Goal: Task Accomplishment & Management: Manage account settings

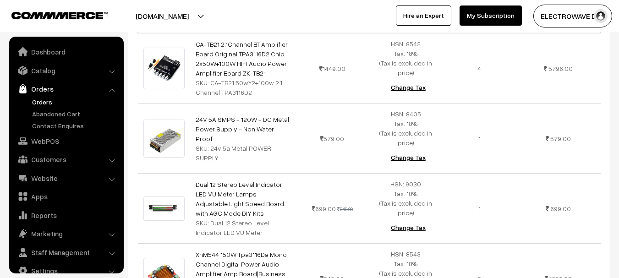
scroll to position [15, 0]
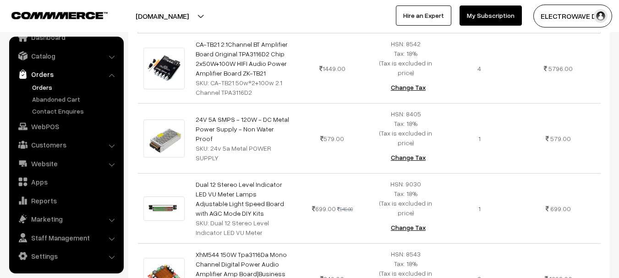
click at [39, 87] on link "Orders" at bounding box center [75, 87] width 91 height 10
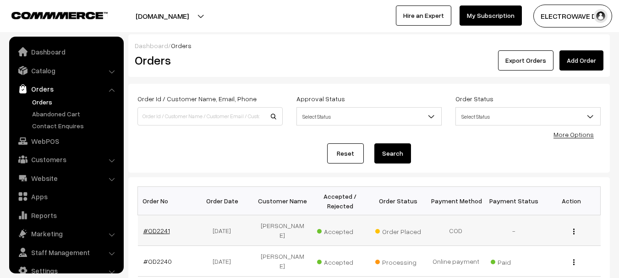
scroll to position [15, 0]
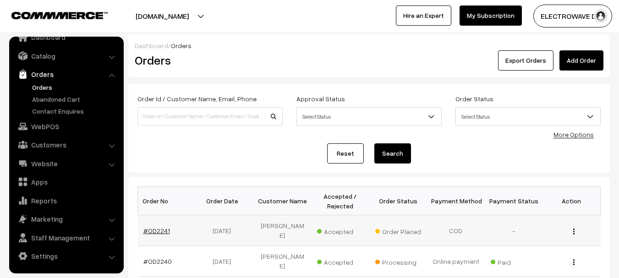
click at [167, 227] on link "#OD2241" at bounding box center [156, 231] width 27 height 8
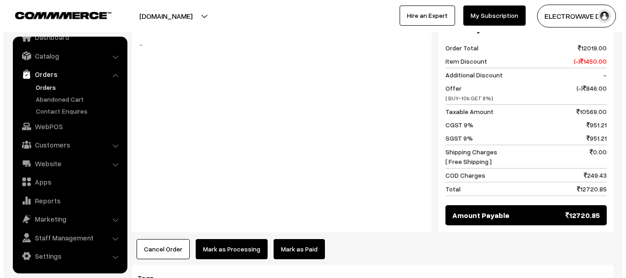
scroll to position [733, 0]
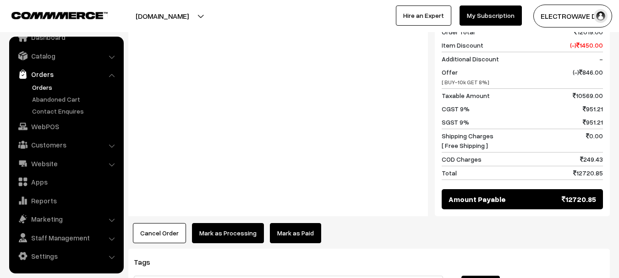
click at [165, 223] on button "Cancel Order" at bounding box center [159, 233] width 53 height 20
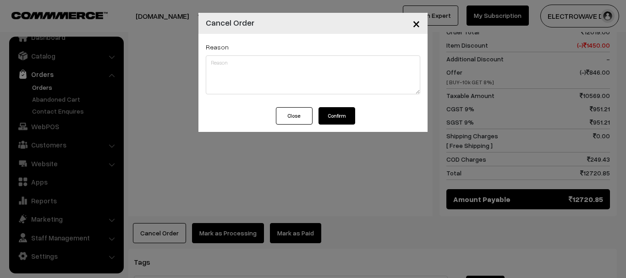
click at [332, 113] on button "Confirm" at bounding box center [336, 115] width 37 height 17
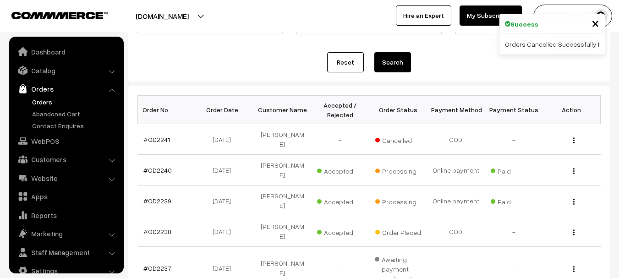
scroll to position [15, 0]
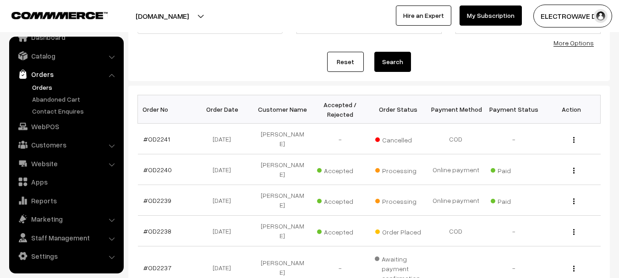
click at [37, 83] on link "Orders" at bounding box center [75, 87] width 91 height 10
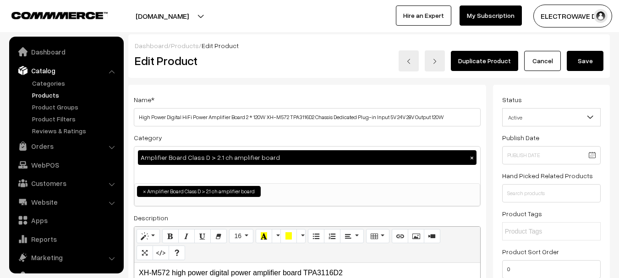
scroll to position [26, 0]
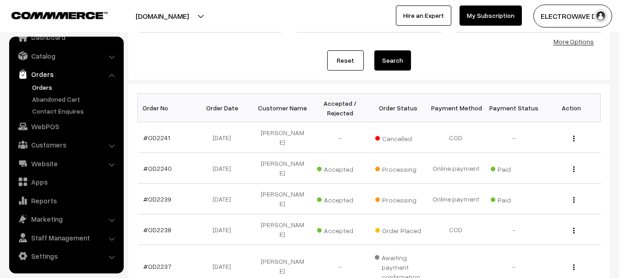
scroll to position [92, 0]
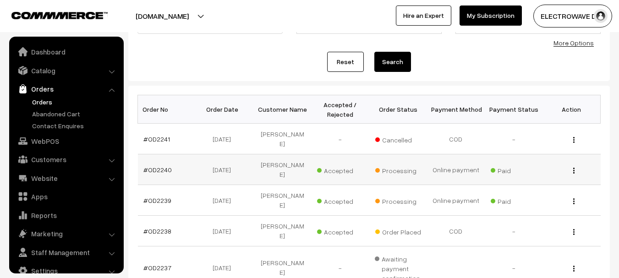
scroll to position [15, 0]
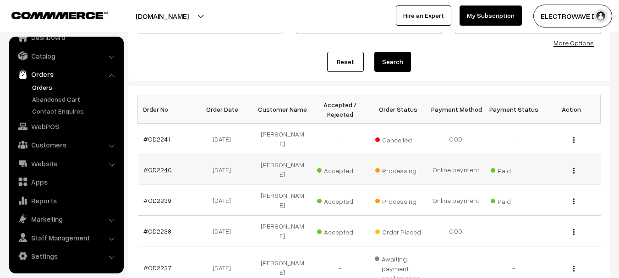
click at [157, 166] on link "#OD2240" at bounding box center [157, 170] width 28 height 8
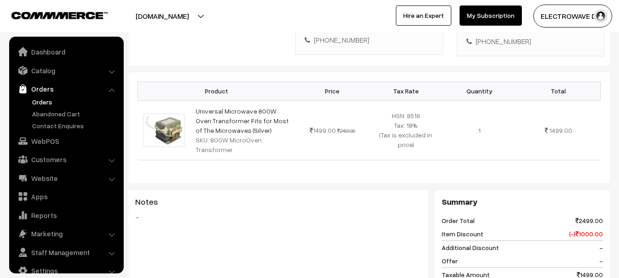
scroll to position [15, 0]
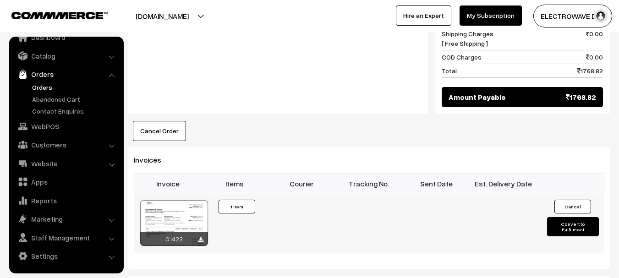
click at [564, 217] on button "Convert to Fulfilment" at bounding box center [573, 226] width 52 height 19
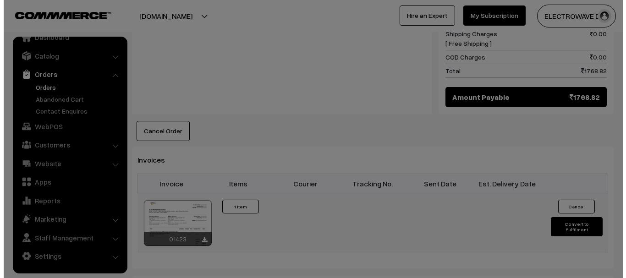
scroll to position [494, 0]
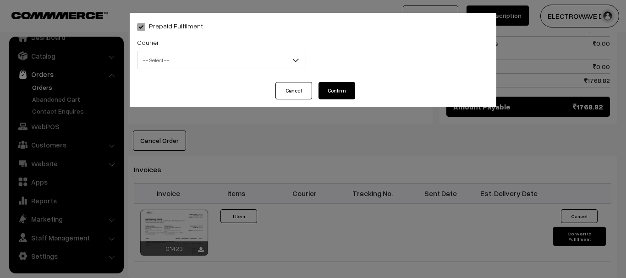
click at [196, 63] on span "-- Select --" at bounding box center [221, 60] width 168 height 16
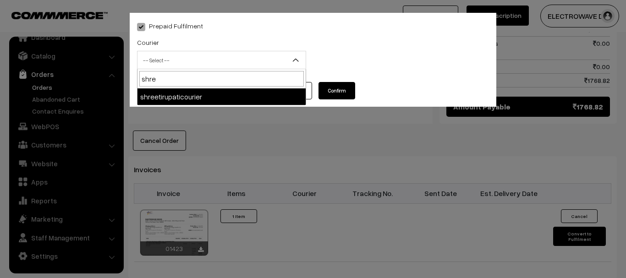
type input "shree"
select select "8"
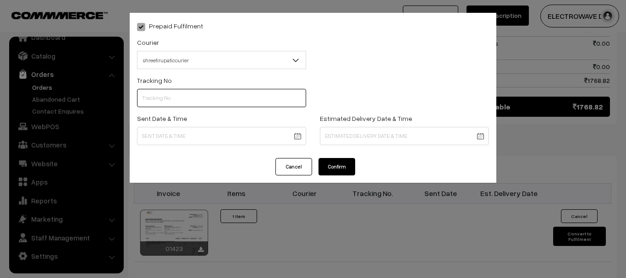
click at [193, 94] on input "text" at bounding box center [221, 98] width 169 height 18
type input "374800045780"
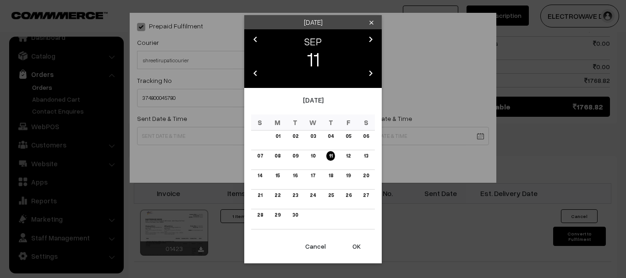
click at [355, 249] on button "OK" at bounding box center [356, 246] width 37 height 20
click at [356, 248] on button "OK" at bounding box center [356, 246] width 37 height 20
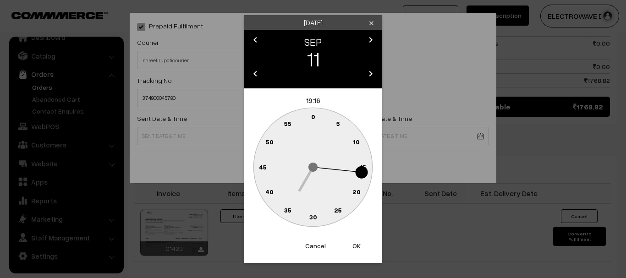
click at [356, 248] on button "OK" at bounding box center [356, 246] width 37 height 20
type input "11-09-2025 19:16"
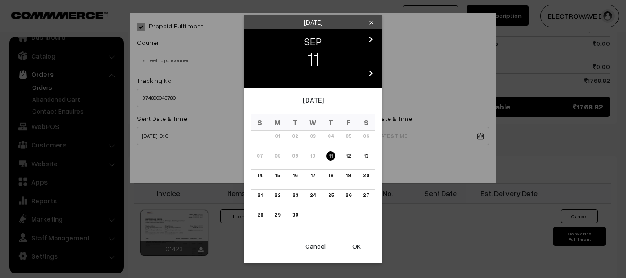
click at [360, 139] on body "Thank you for showing interest. Our team will call you shortly. Close dhruvpro.…" at bounding box center [313, 8] width 626 height 1005
click at [279, 176] on link "15" at bounding box center [278, 176] width 10 height 10
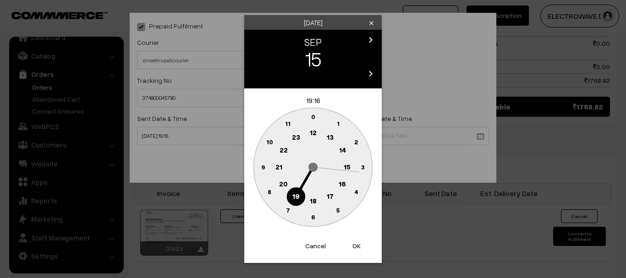
click at [357, 249] on button "OK" at bounding box center [356, 246] width 37 height 20
type input "15-09-2025 19:16"
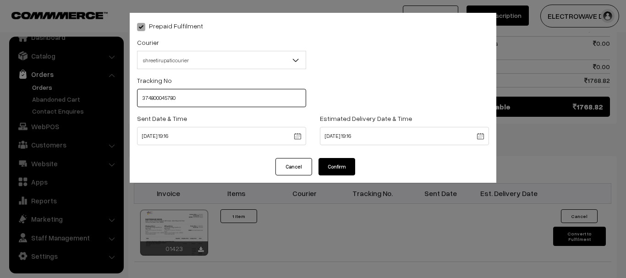
drag, startPoint x: 211, startPoint y: 99, endPoint x: 142, endPoint y: 99, distance: 69.2
click at [142, 99] on input "374800045780" at bounding box center [221, 98] width 169 height 18
click at [349, 169] on button "Confirm" at bounding box center [336, 166] width 37 height 17
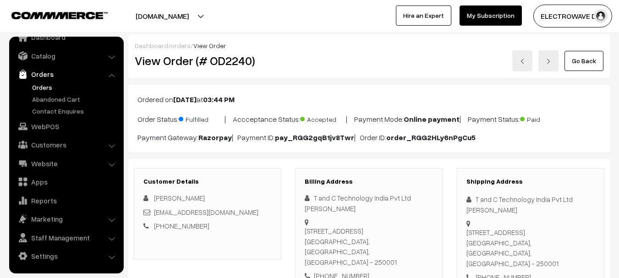
click at [549, 64] on link at bounding box center [548, 60] width 20 height 21
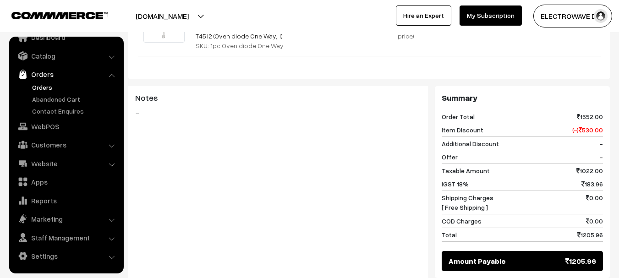
scroll to position [641, 0]
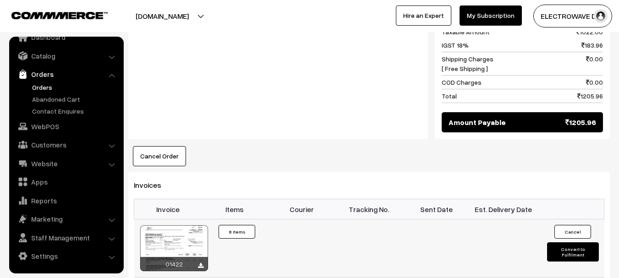
click at [550, 242] on button "Convert to Fulfilment" at bounding box center [573, 251] width 52 height 19
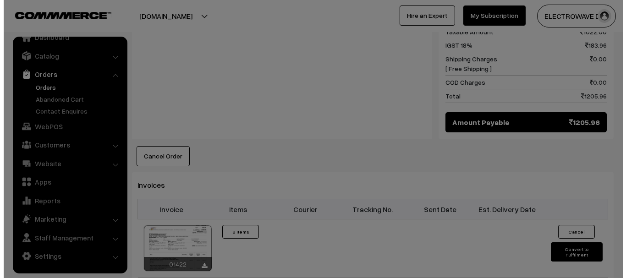
scroll to position [772, 0]
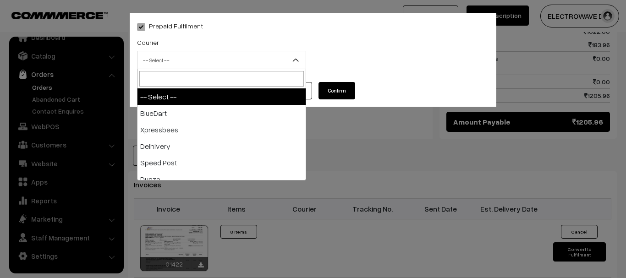
click at [187, 62] on span "-- Select --" at bounding box center [221, 60] width 168 height 16
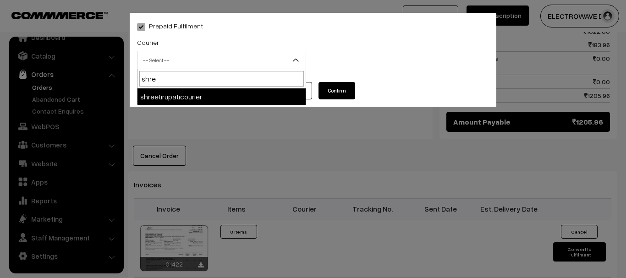
type input "shre"
select select "8"
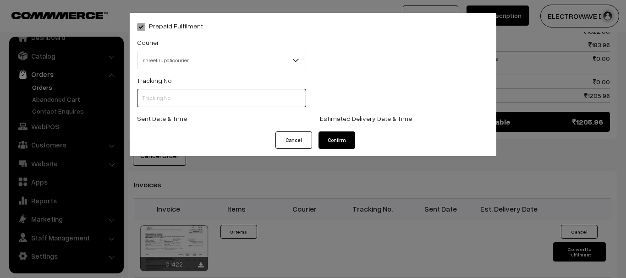
click at [189, 93] on input "text" at bounding box center [221, 98] width 169 height 18
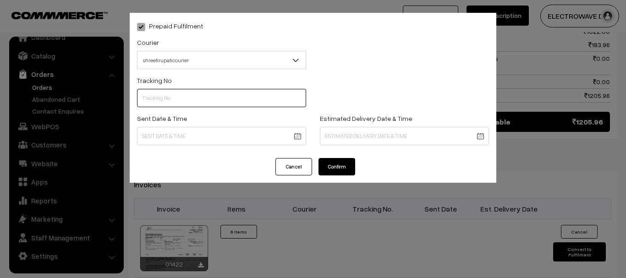
paste input "374800045780"
type input "374800045780"
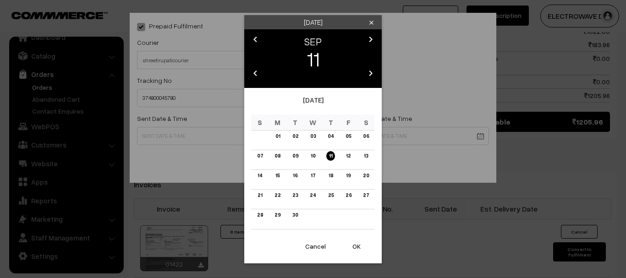
click at [348, 246] on button "OK" at bounding box center [356, 246] width 37 height 20
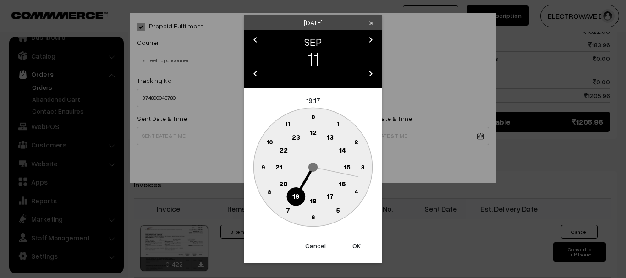
click at [348, 246] on button "OK" at bounding box center [356, 246] width 37 height 20
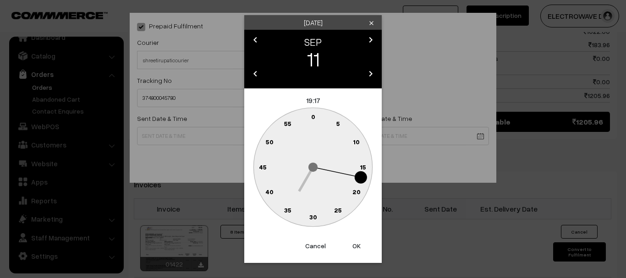
drag, startPoint x: 348, startPoint y: 246, endPoint x: 348, endPoint y: 233, distance: 12.8
click at [348, 246] on button "OK" at bounding box center [356, 246] width 37 height 20
type input "11-09-2025 19:17"
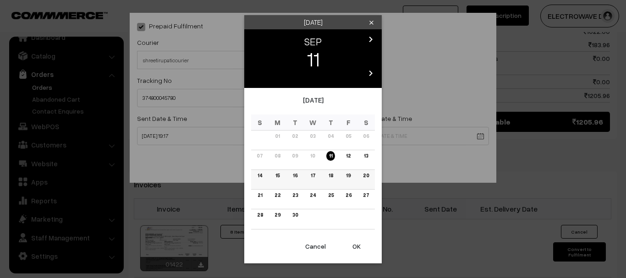
click at [280, 174] on link "15" at bounding box center [278, 176] width 10 height 10
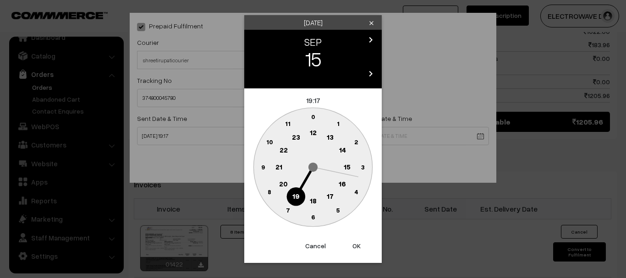
click at [366, 240] on button "OK" at bounding box center [356, 246] width 37 height 20
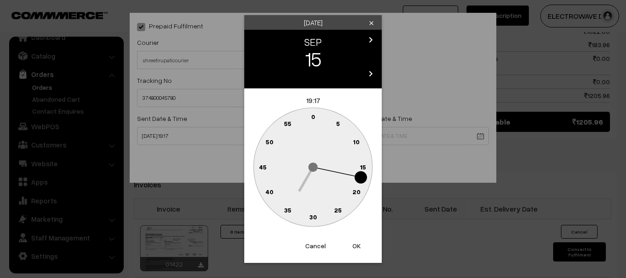
click at [366, 240] on button "OK" at bounding box center [356, 246] width 37 height 20
type input "15-09-2025 19:17"
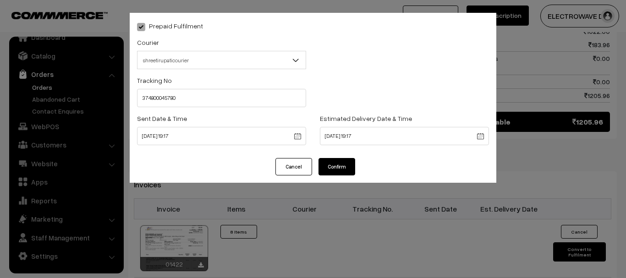
click at [338, 164] on button "Confirm" at bounding box center [336, 166] width 37 height 17
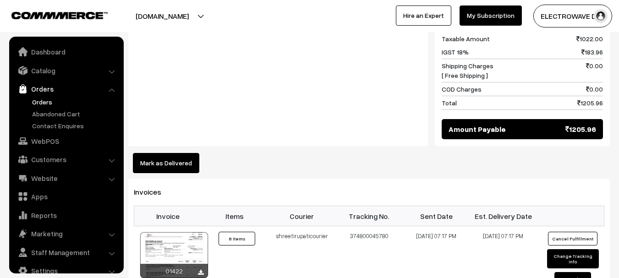
scroll to position [15, 0]
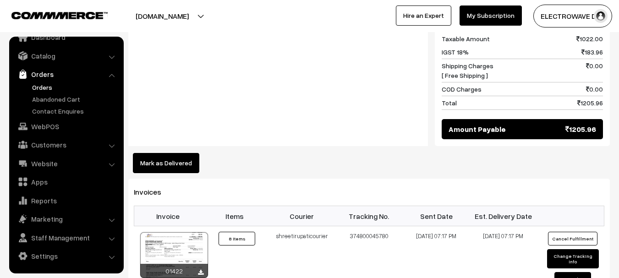
click at [49, 87] on link "Orders" at bounding box center [75, 87] width 91 height 10
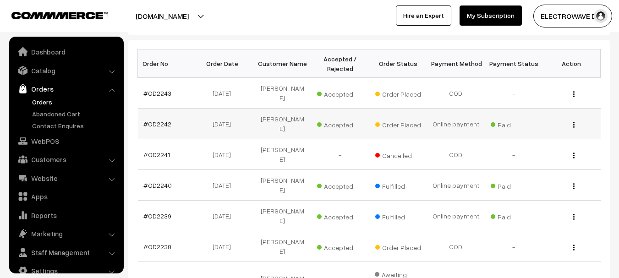
scroll to position [15, 0]
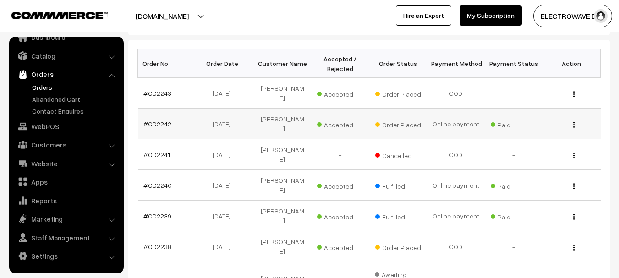
click at [156, 120] on link "#OD2242" at bounding box center [157, 124] width 28 height 8
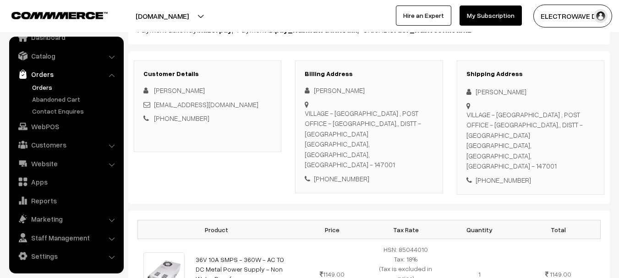
scroll to position [92, 0]
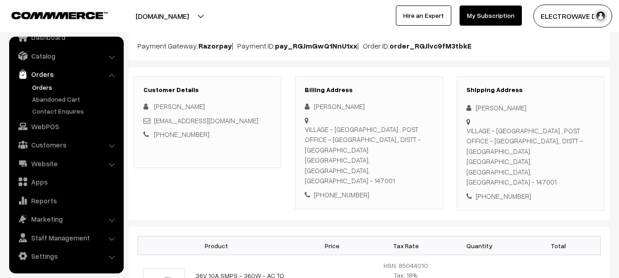
click at [541, 154] on div "VILLAGE - [GEOGRAPHIC_DATA] , POST OFFICE - [GEOGRAPHIC_DATA],, DISTT - [GEOGRA…" at bounding box center [530, 157] width 128 height 62
click at [542, 154] on div "VILLAGE - [GEOGRAPHIC_DATA] , POST OFFICE - [GEOGRAPHIC_DATA],, DISTT - [GEOGRA…" at bounding box center [530, 157] width 128 height 62
copy div "147001"
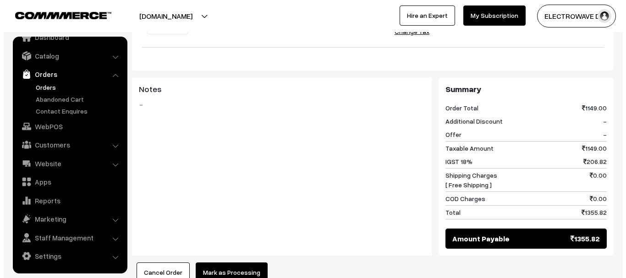
scroll to position [458, 0]
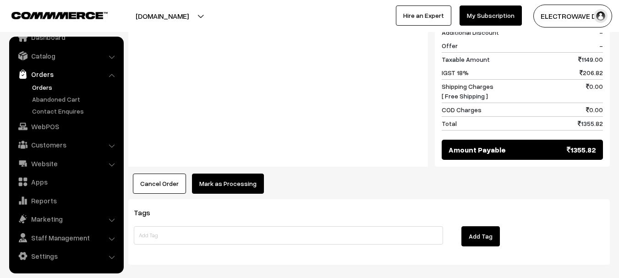
click at [247, 174] on button "Mark as Processing" at bounding box center [228, 184] width 72 height 20
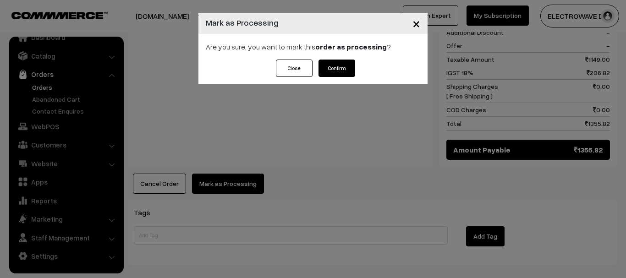
click at [333, 65] on button "Confirm" at bounding box center [336, 68] width 37 height 17
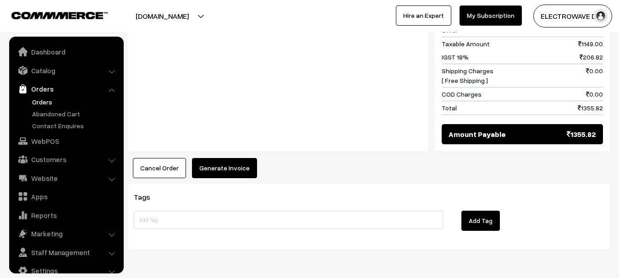
scroll to position [15, 0]
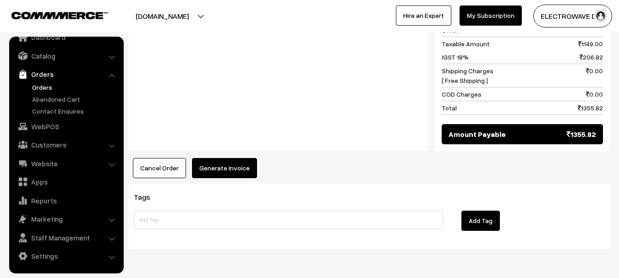
click at [235, 158] on button "Generate Invoice" at bounding box center [224, 168] width 65 height 20
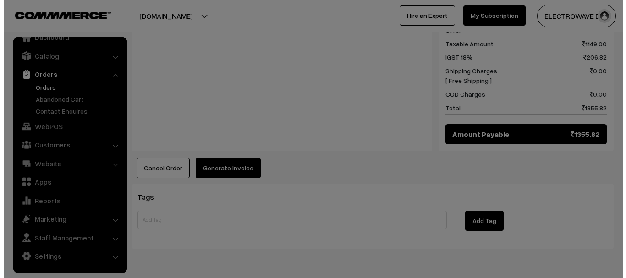
scroll to position [459, 0]
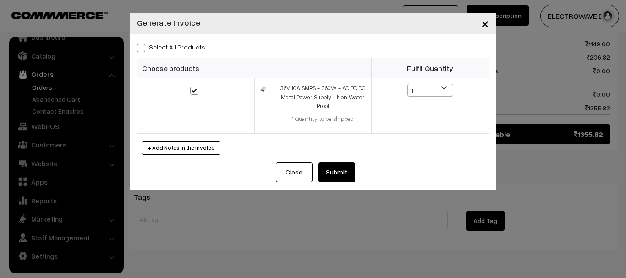
click at [345, 168] on button "Submit" at bounding box center [336, 172] width 37 height 20
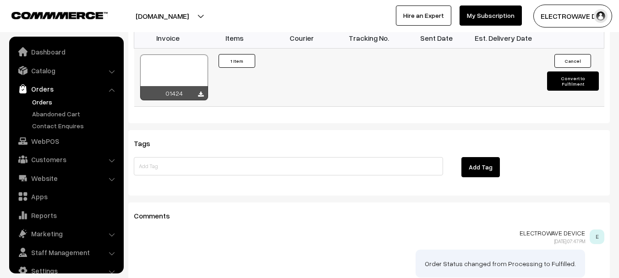
click at [182, 55] on div at bounding box center [174, 78] width 68 height 46
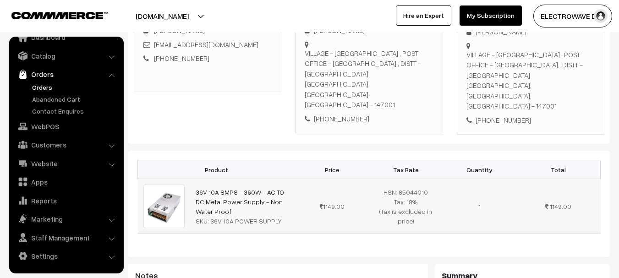
scroll to position [92, 0]
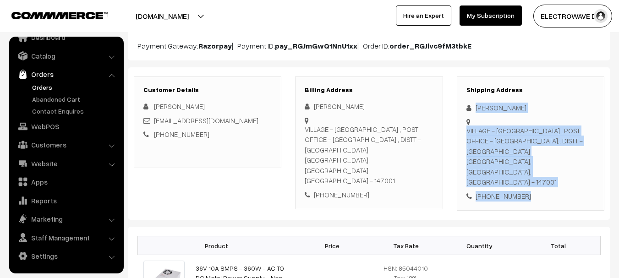
drag, startPoint x: 485, startPoint y: 119, endPoint x: 515, endPoint y: 158, distance: 48.7
click at [528, 171] on div "Shipping Address BARINDER SINGH VILLAGE - JASSOWAL , POST OFFICE - SHIDUWAL,, D…" at bounding box center [530, 143] width 147 height 135
copy div "BARINDER SINGH VILLAGE - JASSOWAL , POST OFFICE - SHIDUWAL,, DISTT - PATIALA PA…"
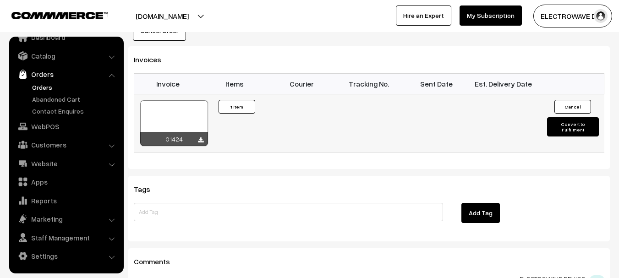
click at [572, 117] on button "Convert to Fulfilment" at bounding box center [573, 126] width 52 height 19
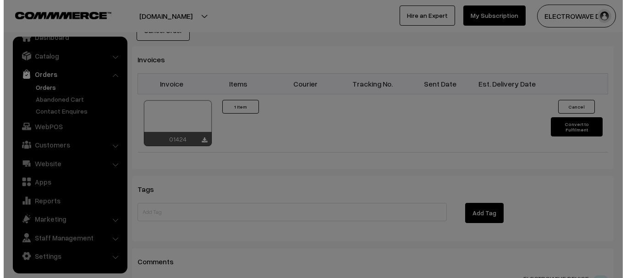
scroll to position [596, 0]
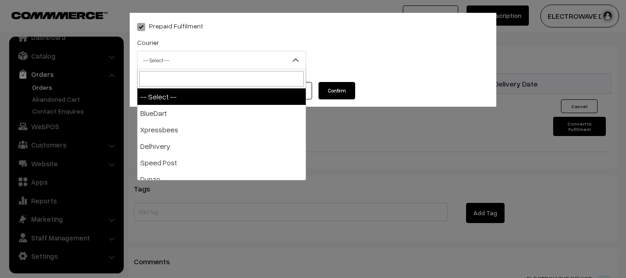
click at [189, 61] on span "-- Select --" at bounding box center [221, 60] width 168 height 16
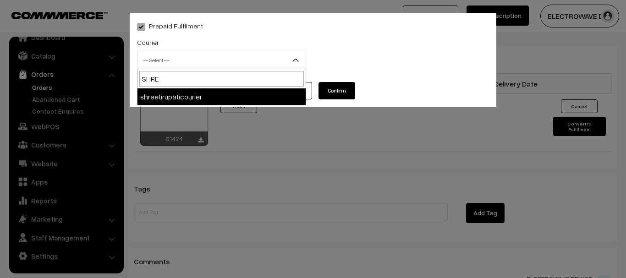
type input "SHREE"
select select "8"
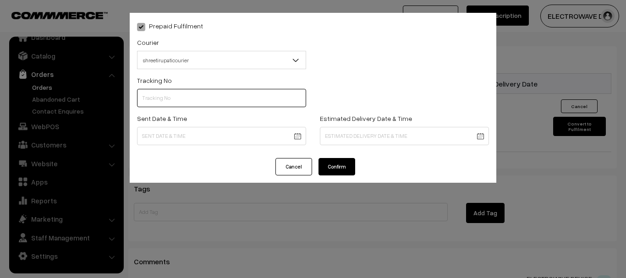
click at [195, 102] on input "text" at bounding box center [221, 98] width 169 height 18
type input "37480004582"
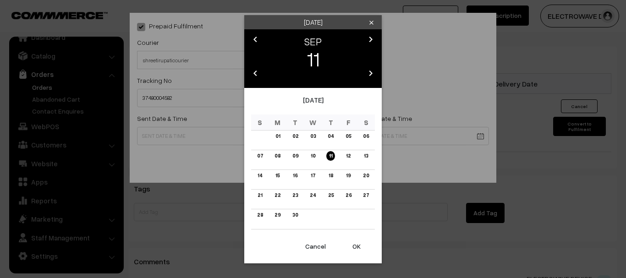
click at [349, 248] on button "OK" at bounding box center [356, 246] width 37 height 20
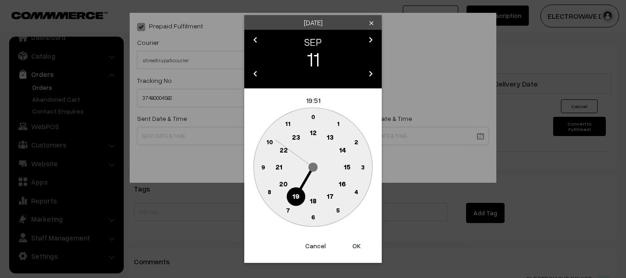
click at [349, 248] on button "OK" at bounding box center [356, 246] width 37 height 20
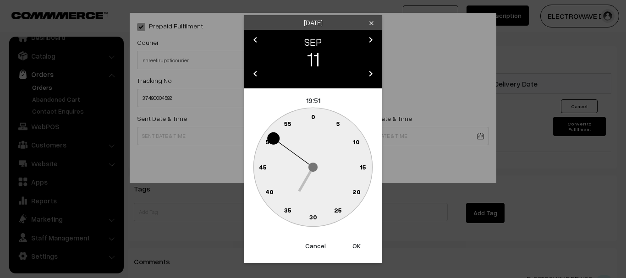
click at [349, 247] on button "OK" at bounding box center [356, 246] width 37 height 20
type input "11-09-2025 19:51"
click at [349, 247] on div "Prepaid Fulfilment Courier -- Select -- BlueDart Xpressbees Delhivery Speed Pos…" at bounding box center [313, 139] width 626 height 278
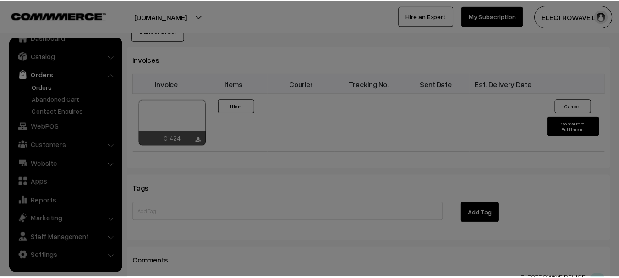
scroll to position [595, 0]
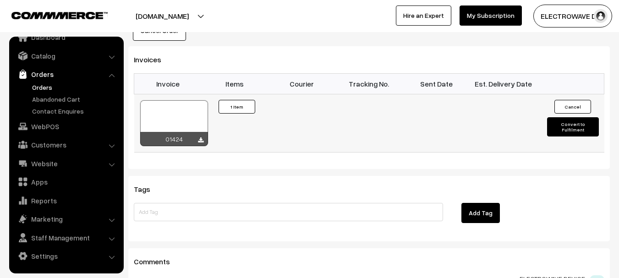
click at [573, 117] on button "Convert to Fulfilment" at bounding box center [573, 126] width 52 height 19
select select "0"
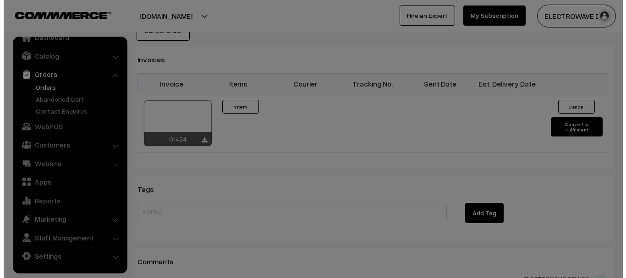
scroll to position [596, 0]
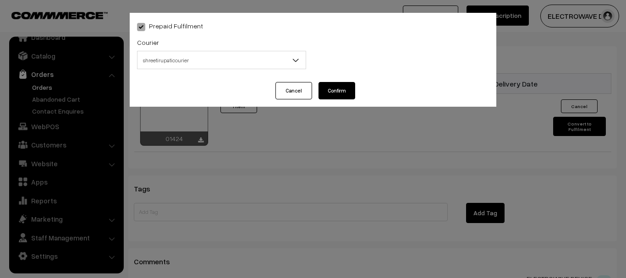
click at [185, 66] on span "shreetirupaticourier" at bounding box center [221, 60] width 168 height 16
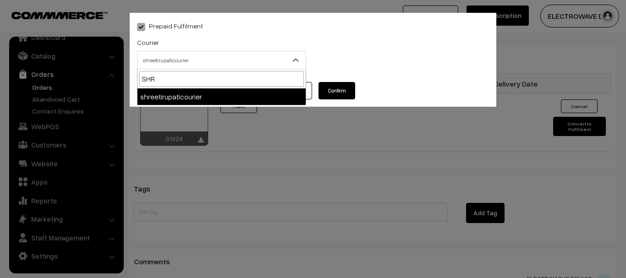
type input "SHRE"
select select "8"
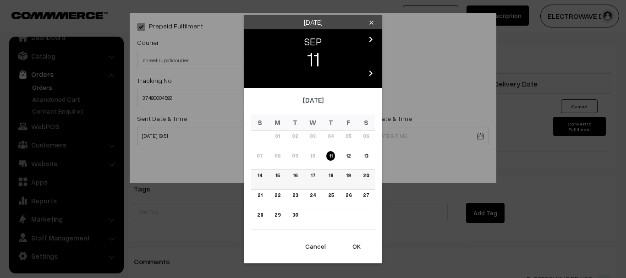
click at [276, 173] on link "15" at bounding box center [278, 176] width 10 height 10
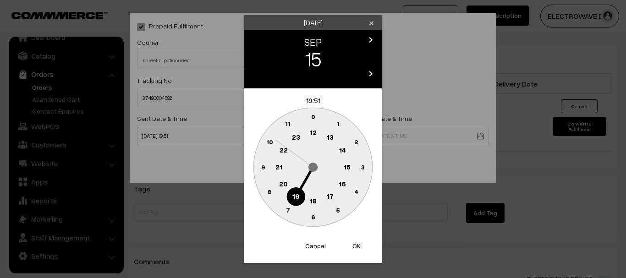
click at [356, 246] on button "OK" at bounding box center [356, 246] width 37 height 20
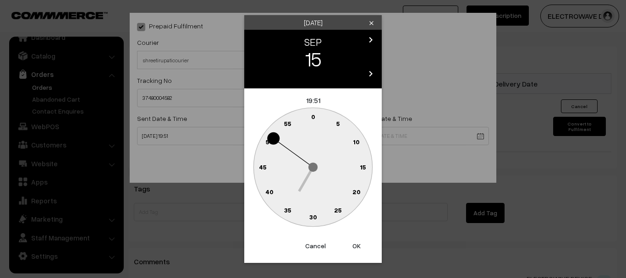
click at [356, 246] on button "OK" at bounding box center [356, 246] width 37 height 20
type input "15-09-2025 19:51"
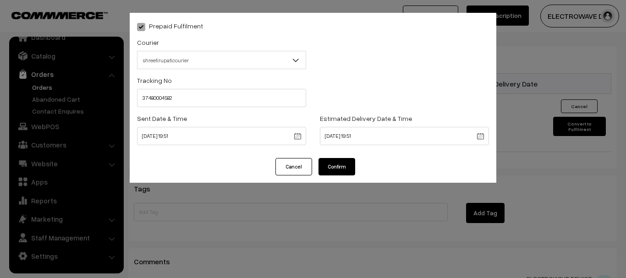
click at [345, 168] on button "Confirm" at bounding box center [336, 166] width 37 height 17
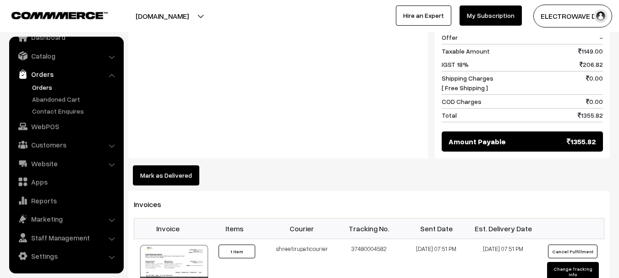
scroll to position [452, 0]
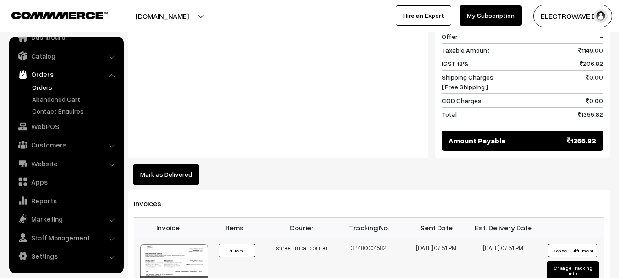
click at [557, 261] on button "Change Tracking Info" at bounding box center [573, 270] width 52 height 19
select select "8"
type input "37480004582"
type input "[DATE] 19:51"
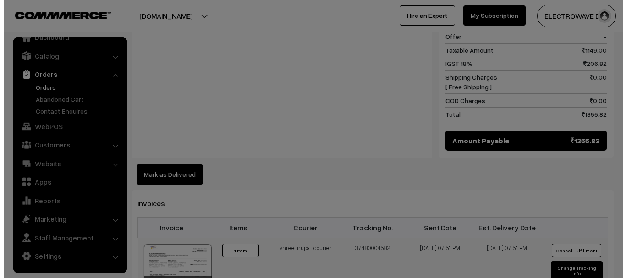
scroll to position [453, 0]
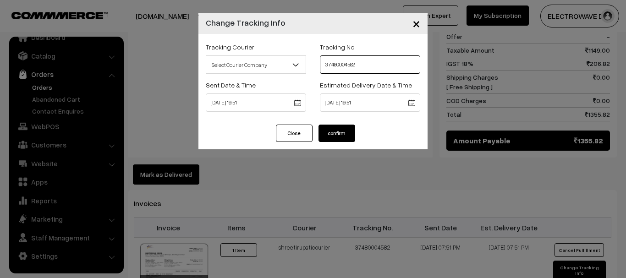
click at [361, 65] on input "37480004582" at bounding box center [370, 64] width 100 height 18
type input "374800045782"
click at [347, 130] on button "confirm" at bounding box center [336, 133] width 37 height 17
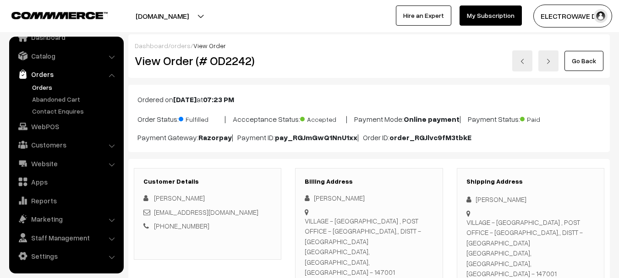
click at [38, 89] on link "Orders" at bounding box center [75, 87] width 91 height 10
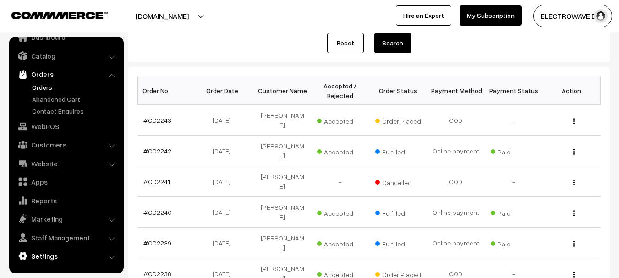
scroll to position [137, 0]
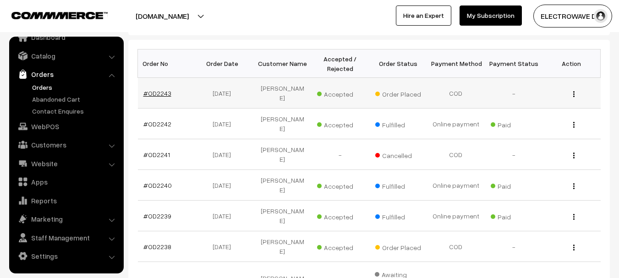
click at [164, 89] on link "#OD2243" at bounding box center [157, 93] width 28 height 8
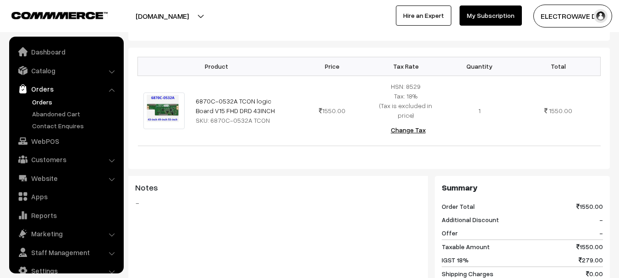
scroll to position [15, 0]
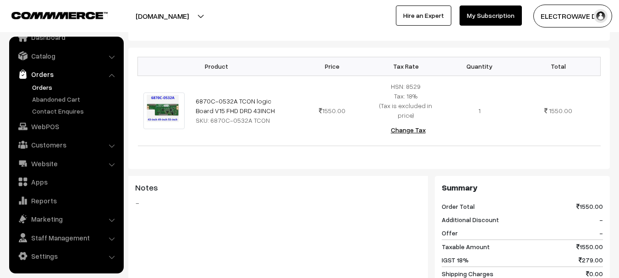
click at [37, 86] on link "Orders" at bounding box center [75, 87] width 91 height 10
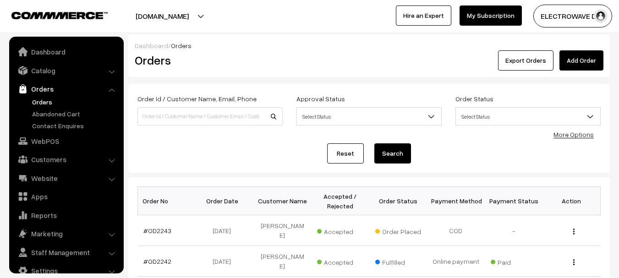
scroll to position [15, 0]
